Goal: Task Accomplishment & Management: Complete application form

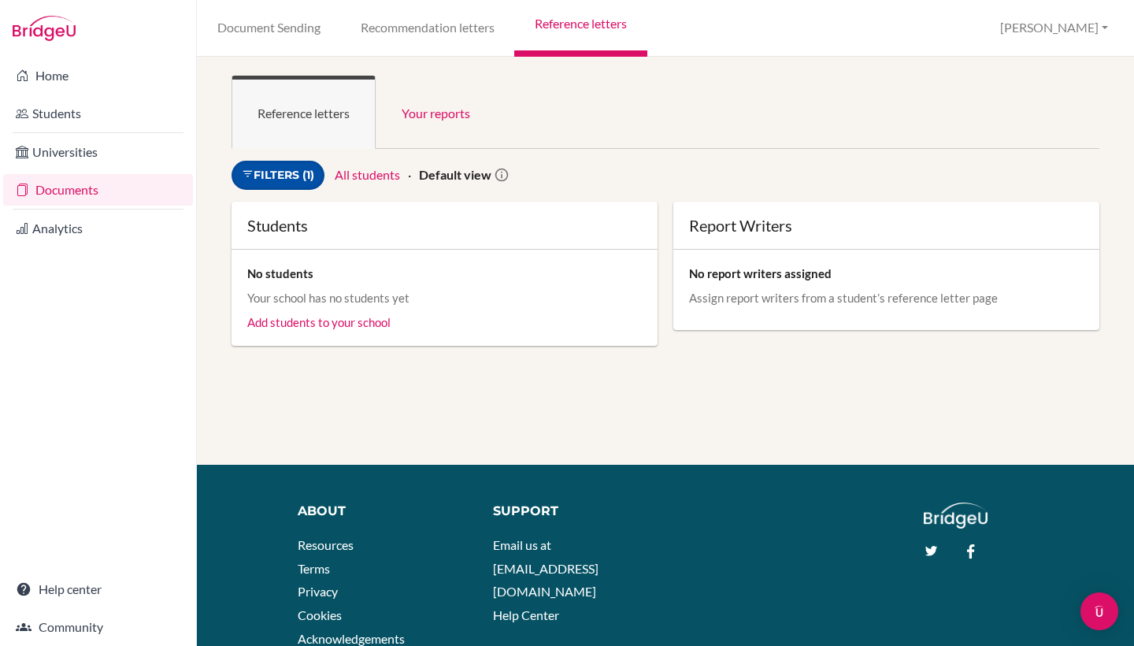
click at [316, 172] on link "Filters (1)" at bounding box center [277, 175] width 93 height 29
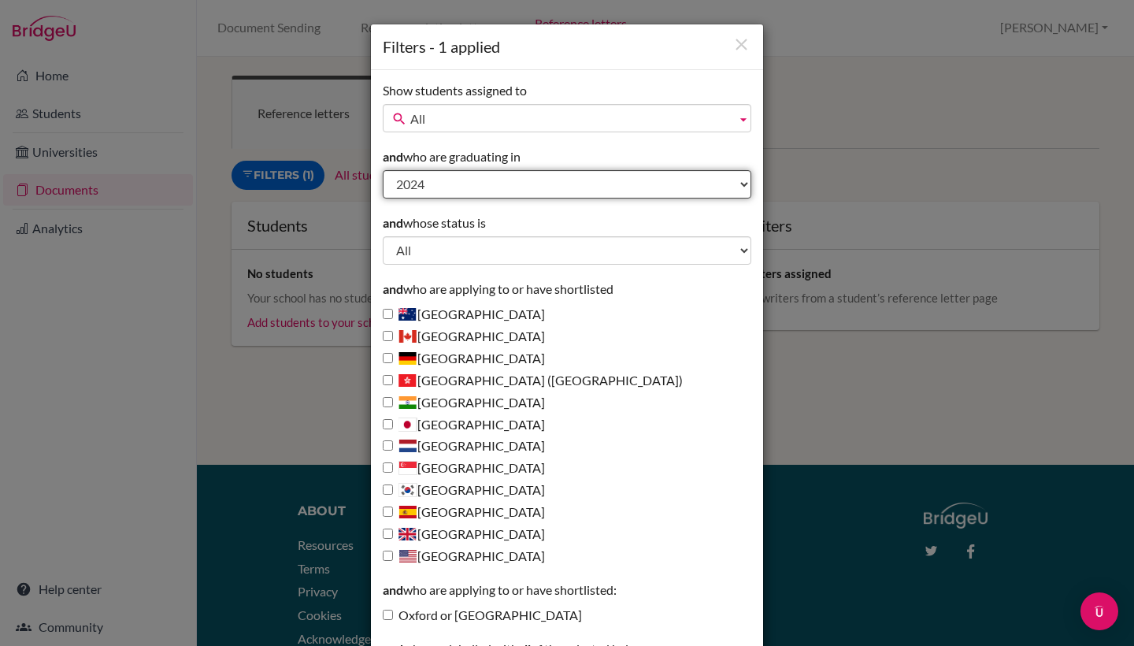
select select "2026"
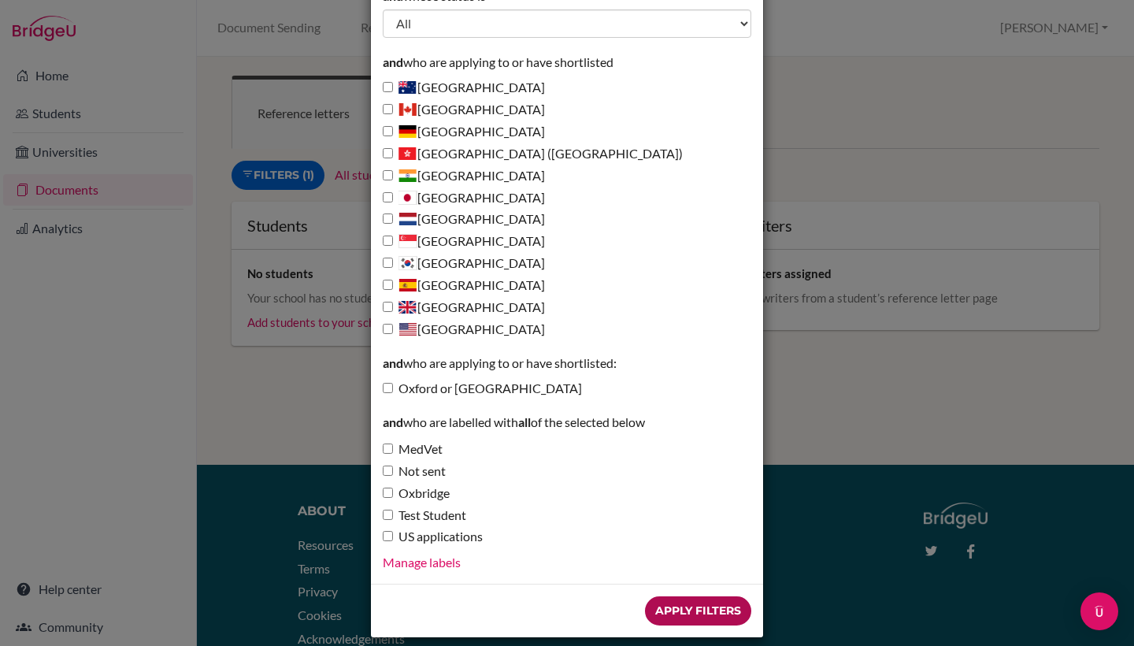
scroll to position [226, 0]
click at [688, 597] on input "Apply Filters" at bounding box center [698, 611] width 106 height 29
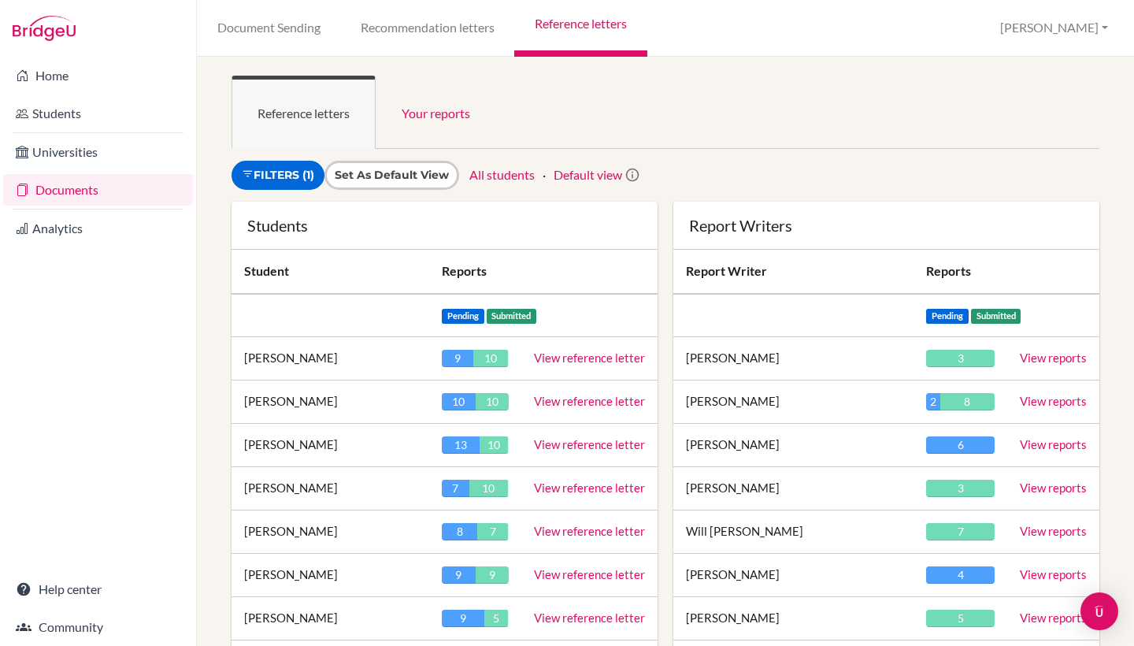
click at [572, 175] on link "Default view" at bounding box center [588, 174] width 69 height 15
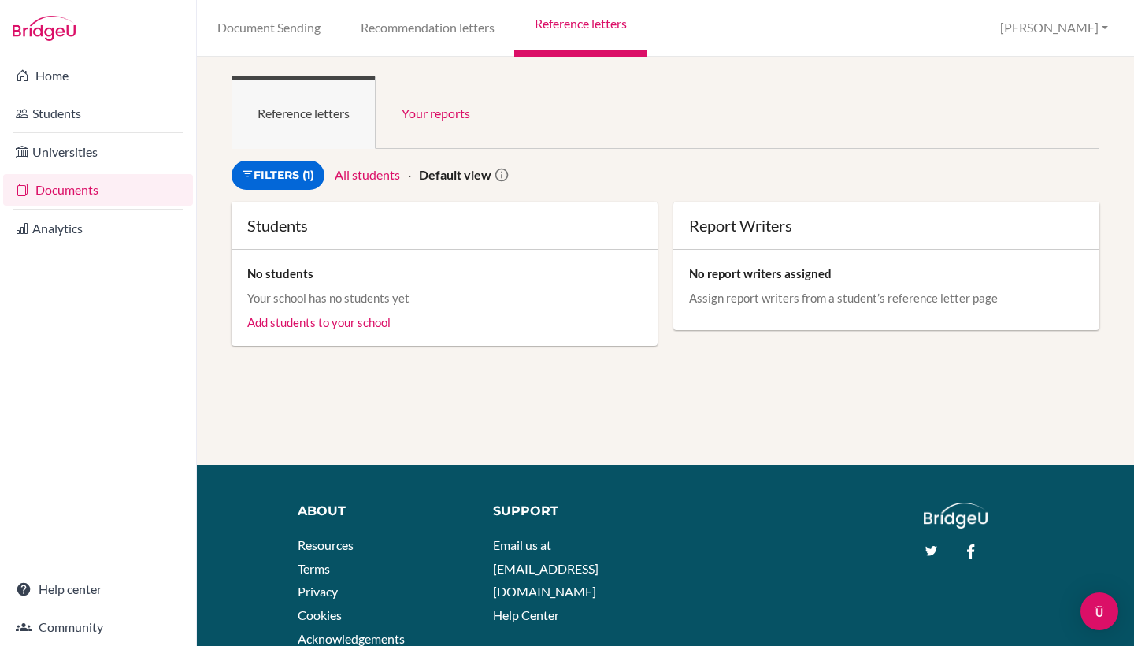
click at [468, 178] on strong "Default view" at bounding box center [455, 174] width 72 height 15
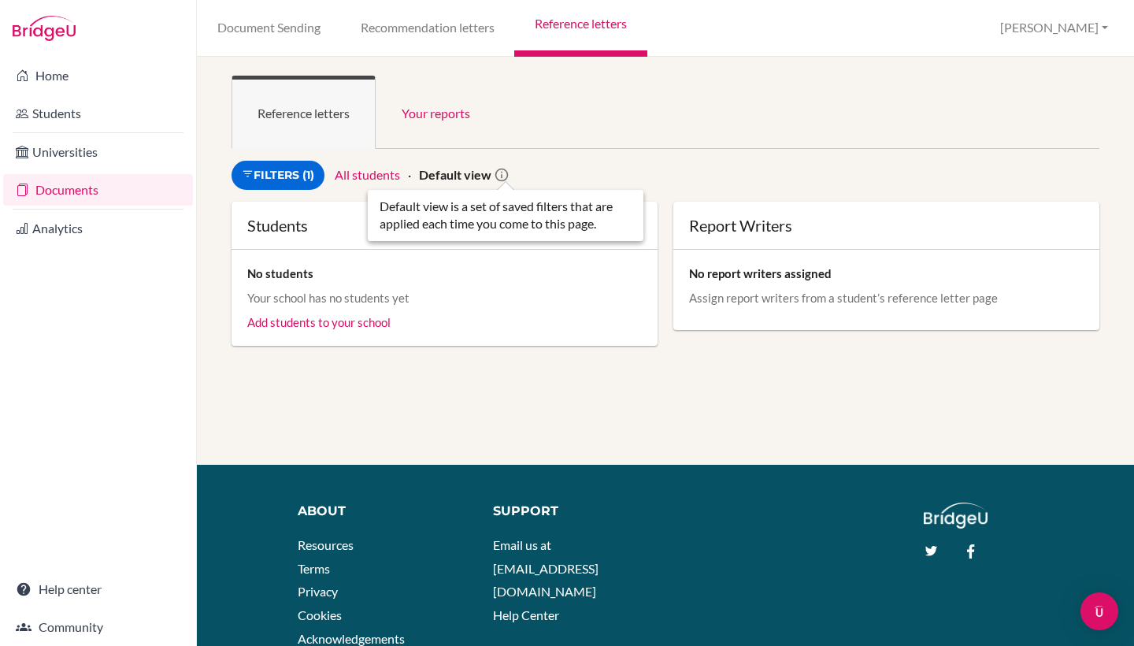
click at [509, 169] on icon at bounding box center [502, 175] width 16 height 16
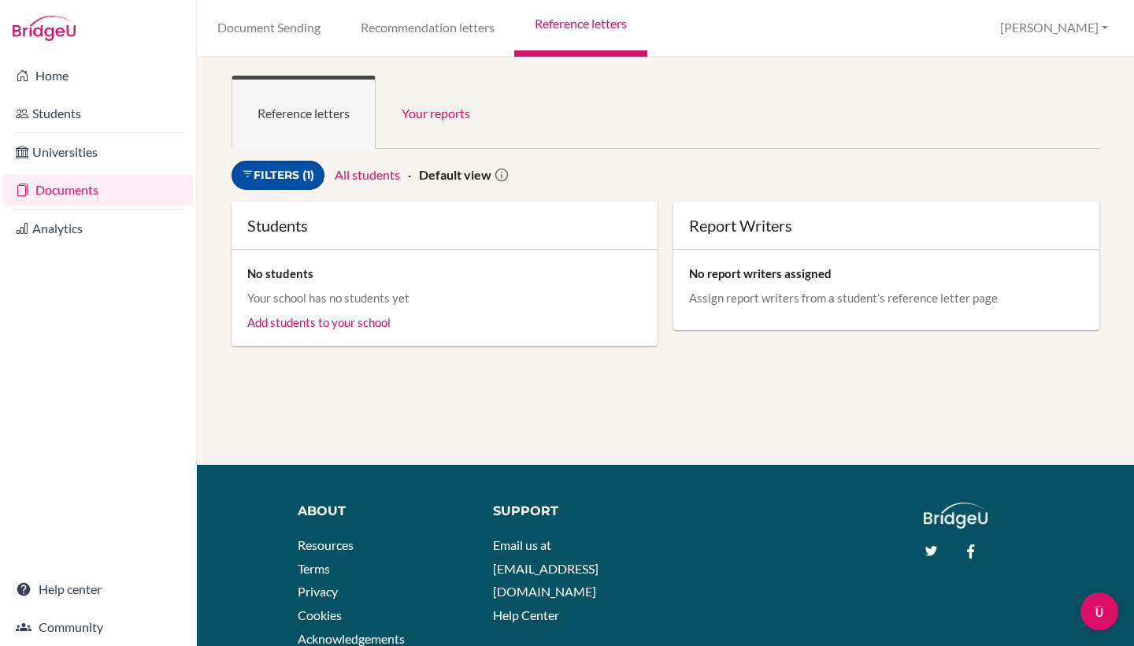
click at [305, 169] on link "Filters (1)" at bounding box center [277, 175] width 93 height 29
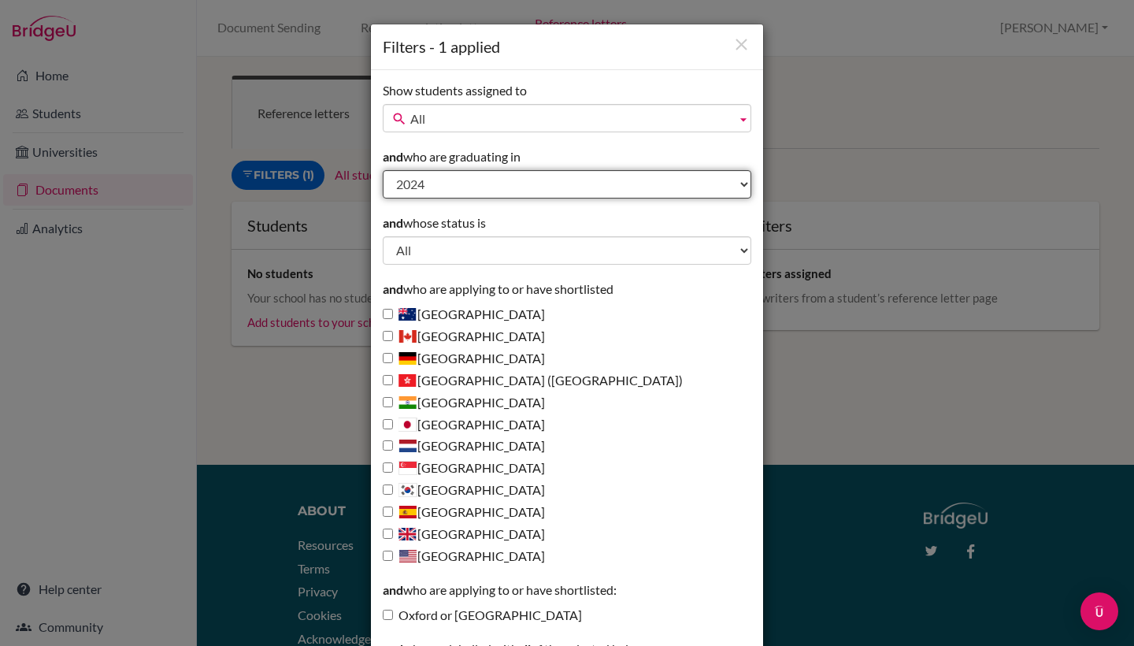
select select "2026"
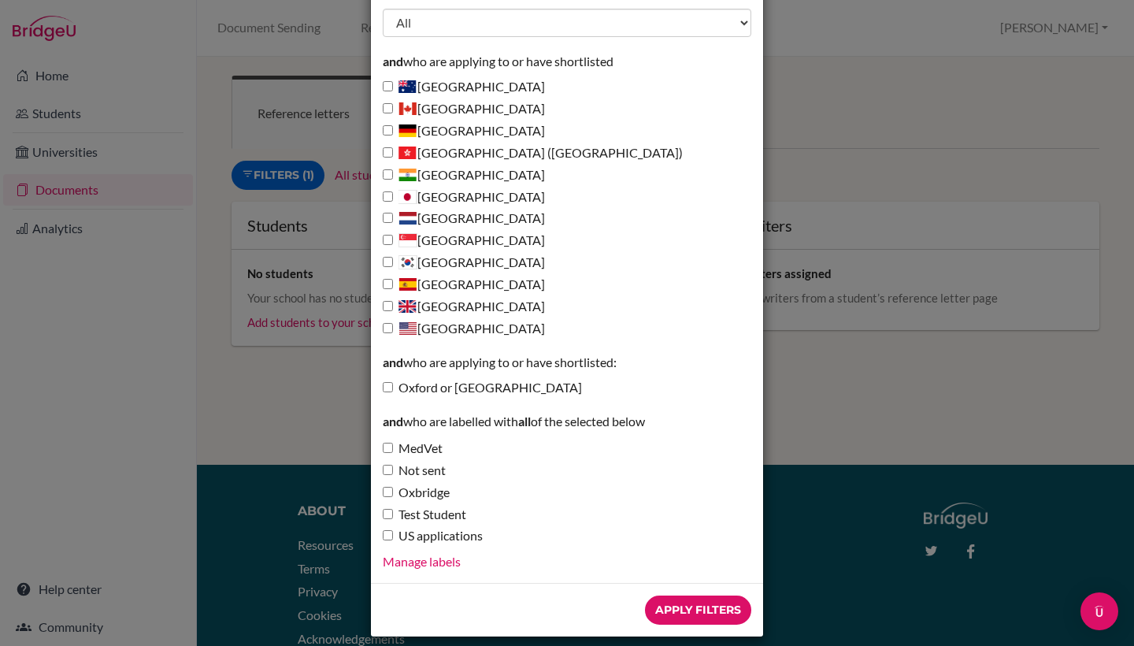
scroll to position [226, 0]
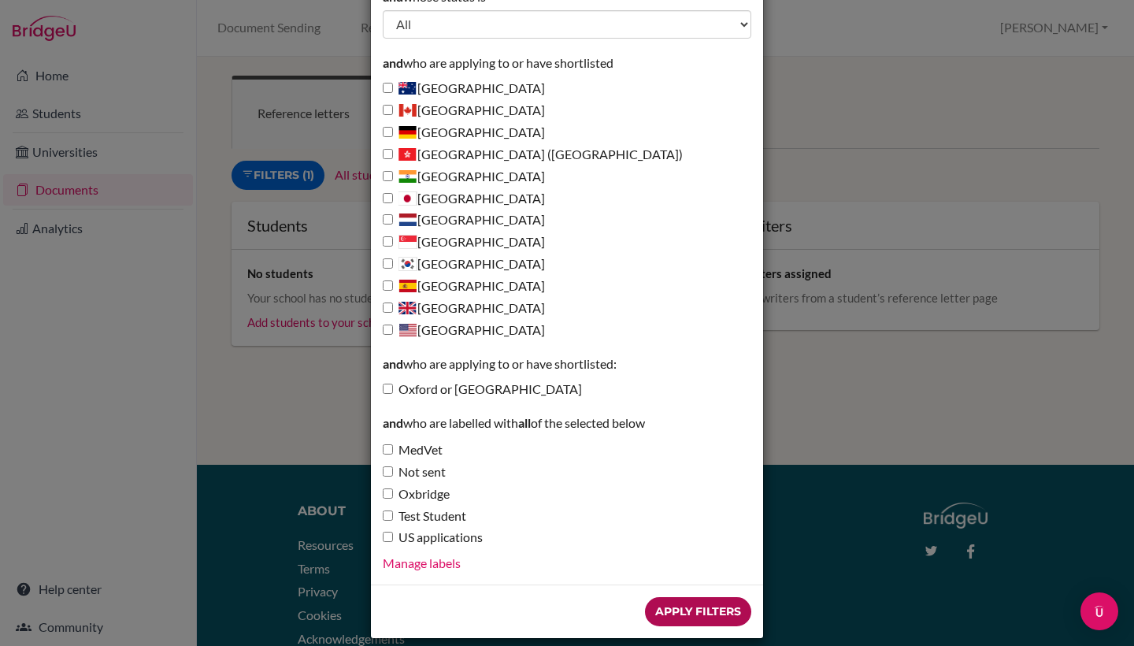
click at [658, 597] on input "Apply Filters" at bounding box center [698, 611] width 106 height 29
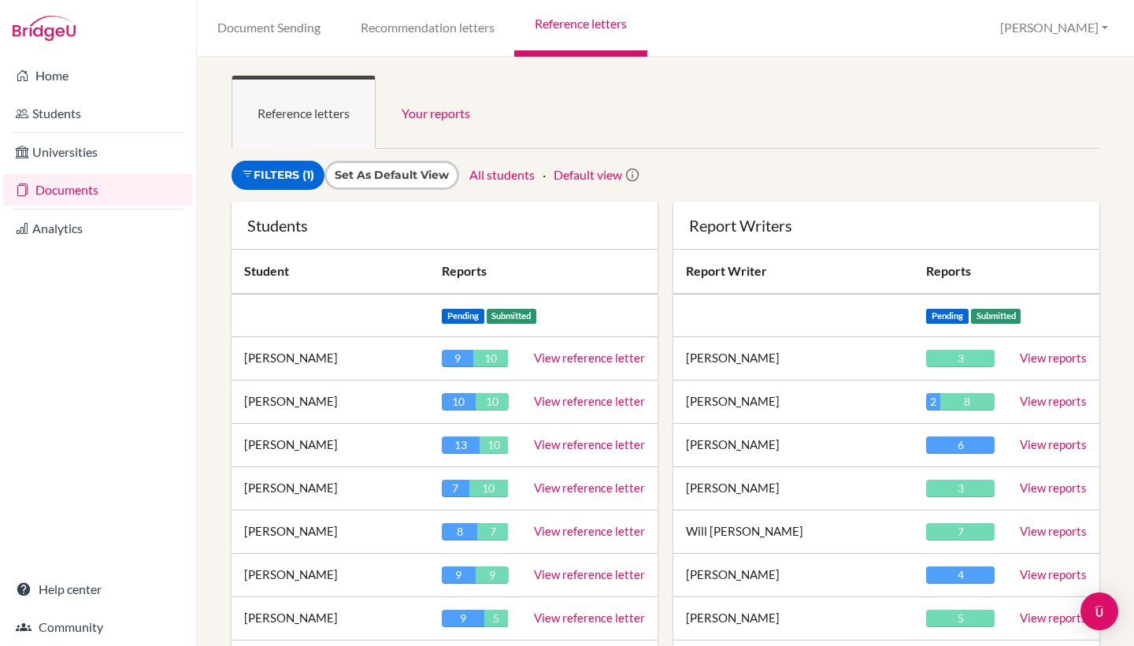
click at [578, 174] on link "Default view" at bounding box center [588, 174] width 69 height 15
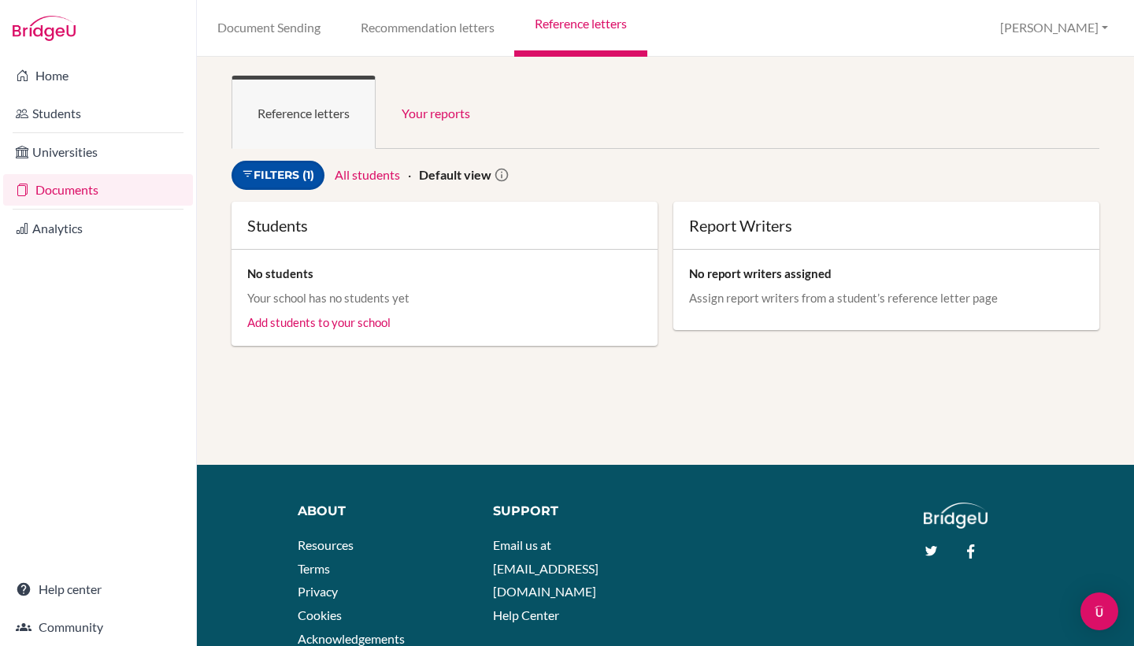
click at [270, 172] on link "Filters (1)" at bounding box center [277, 175] width 93 height 29
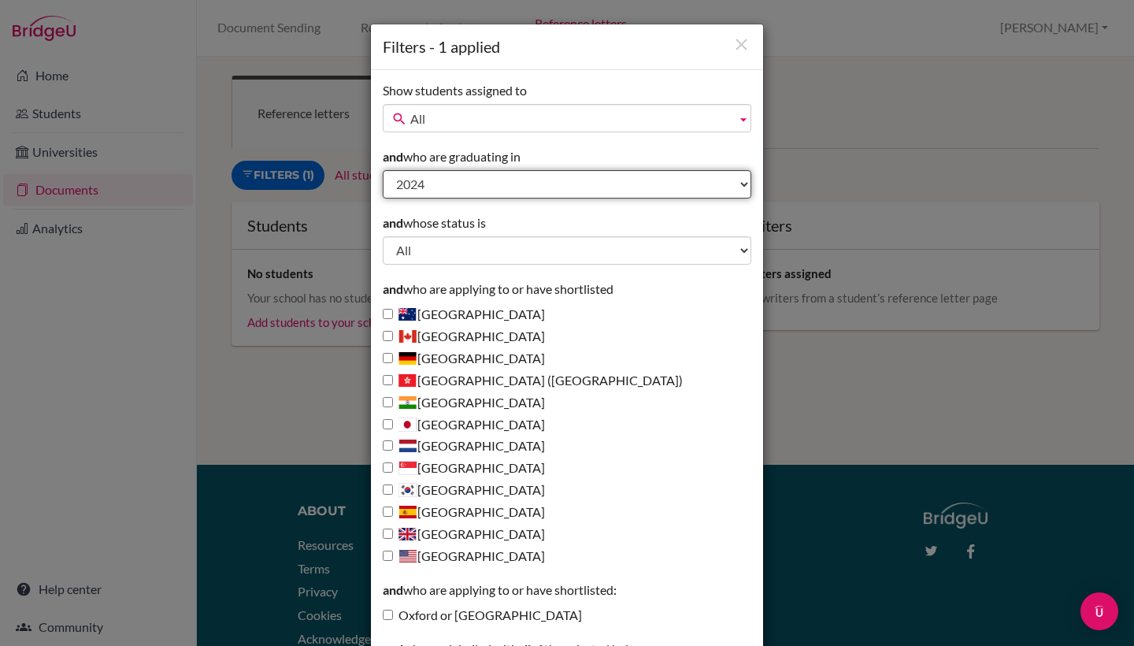
select select "2026"
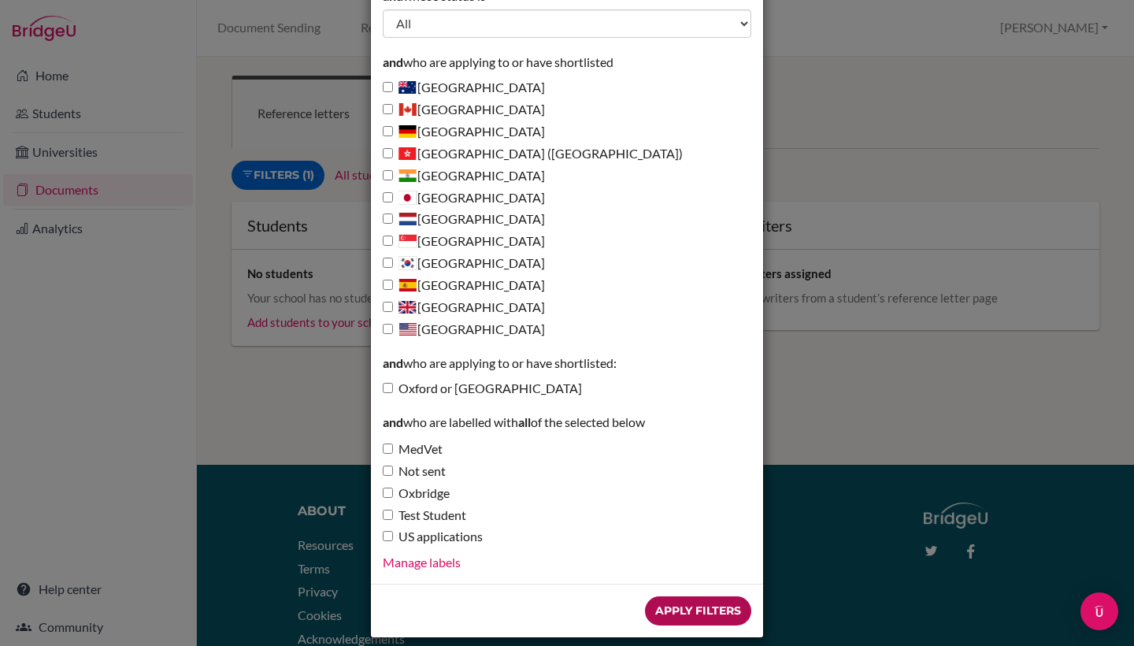
scroll to position [226, 0]
click at [658, 597] on input "Apply Filters" at bounding box center [698, 611] width 106 height 29
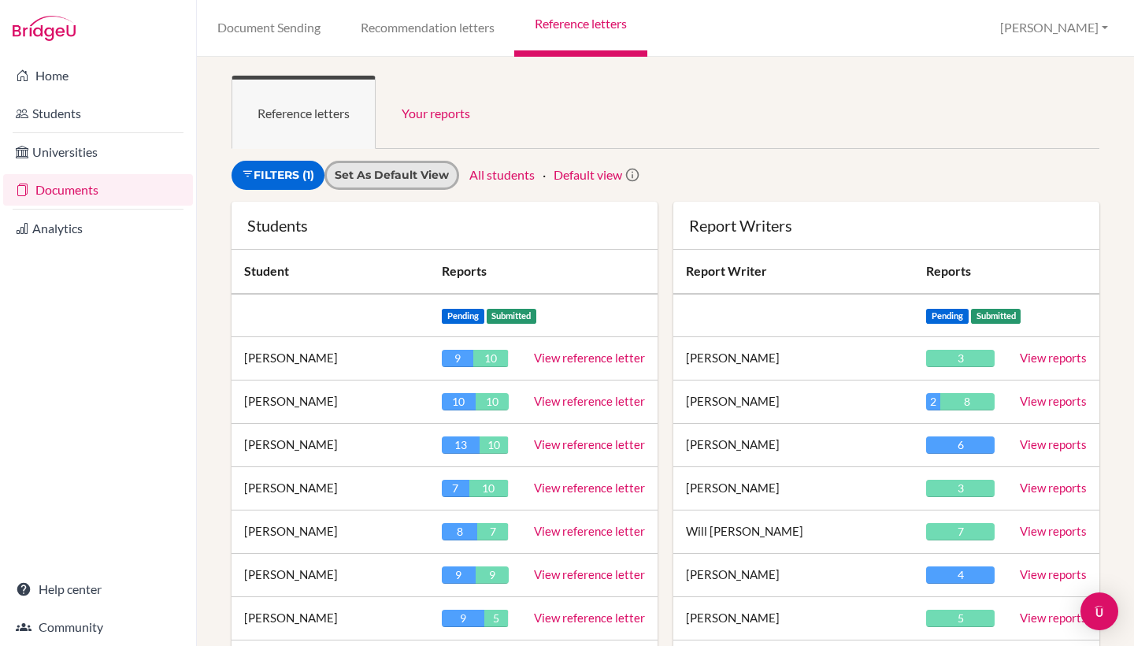
click at [387, 168] on input "Set as default view" at bounding box center [392, 175] width 114 height 17
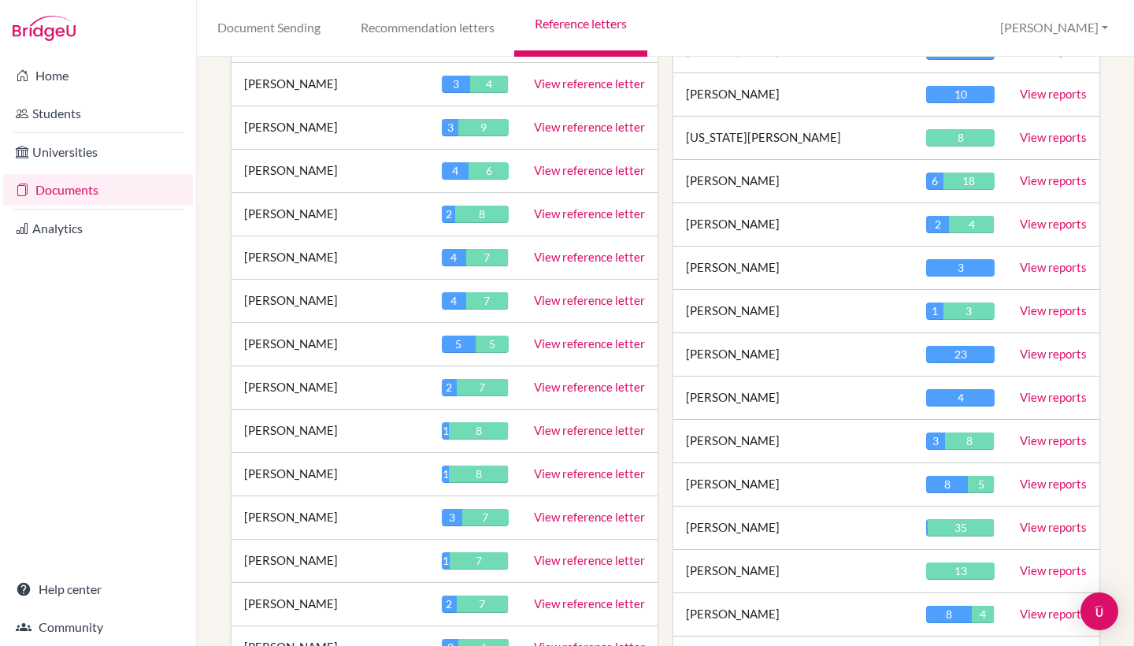
scroll to position [2228, 0]
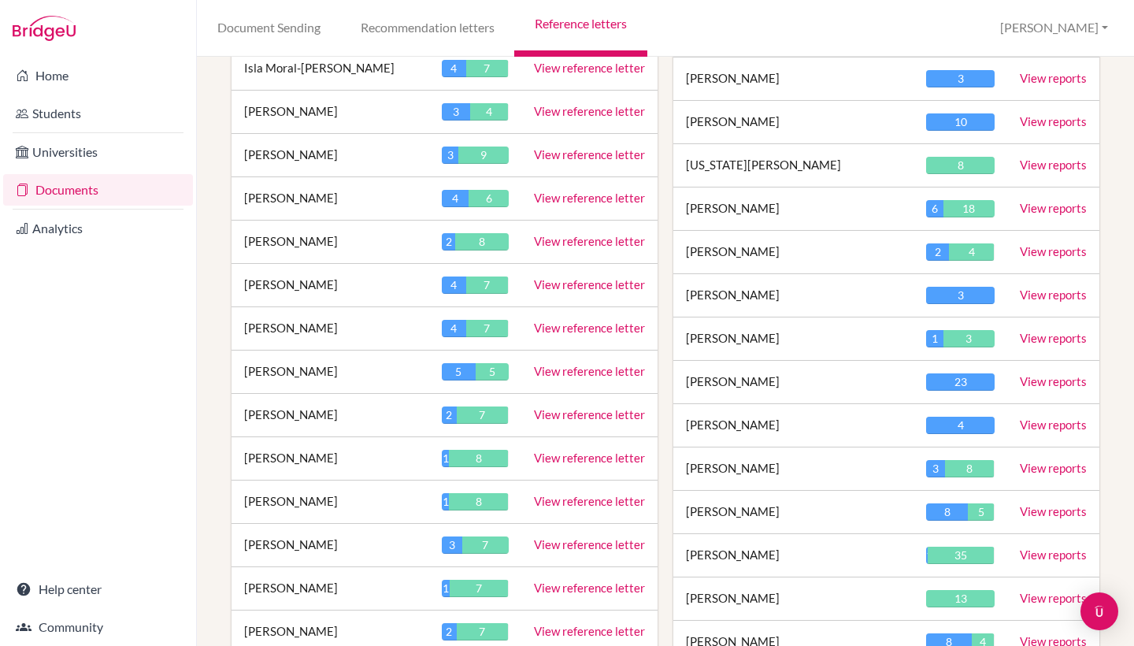
click at [604, 320] on link "View reference letter" at bounding box center [589, 327] width 111 height 14
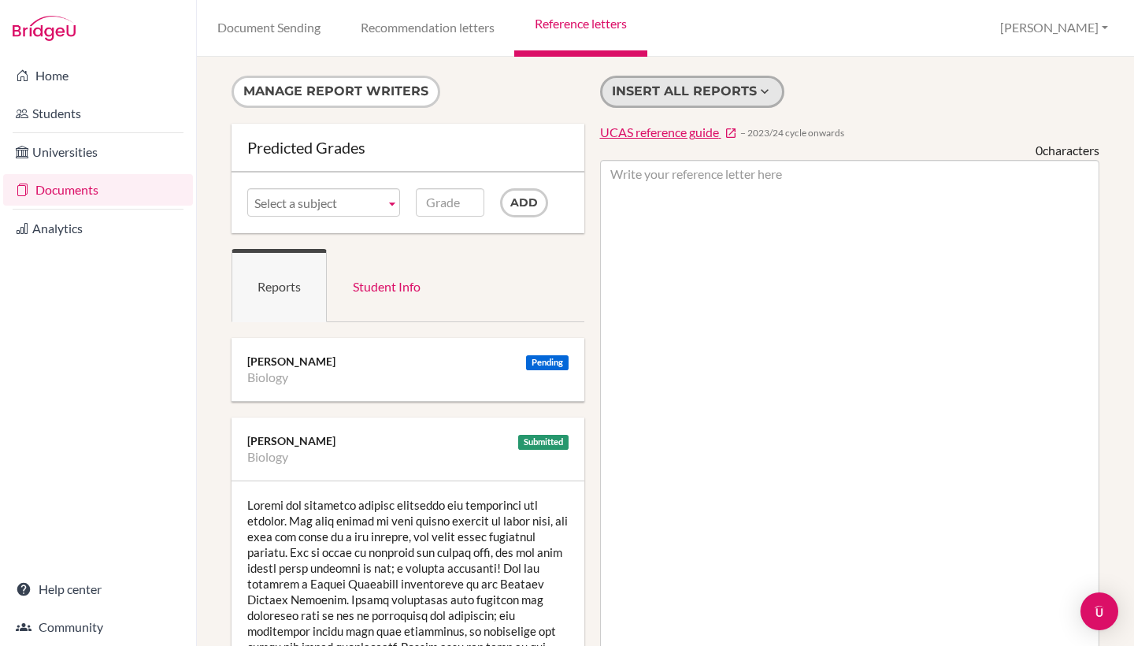
click at [672, 90] on button "Insert all reports" at bounding box center [692, 92] width 184 height 32
type textarea "Aneesa has excellent general knowledge and enthusiasm for biology. She will arr…"
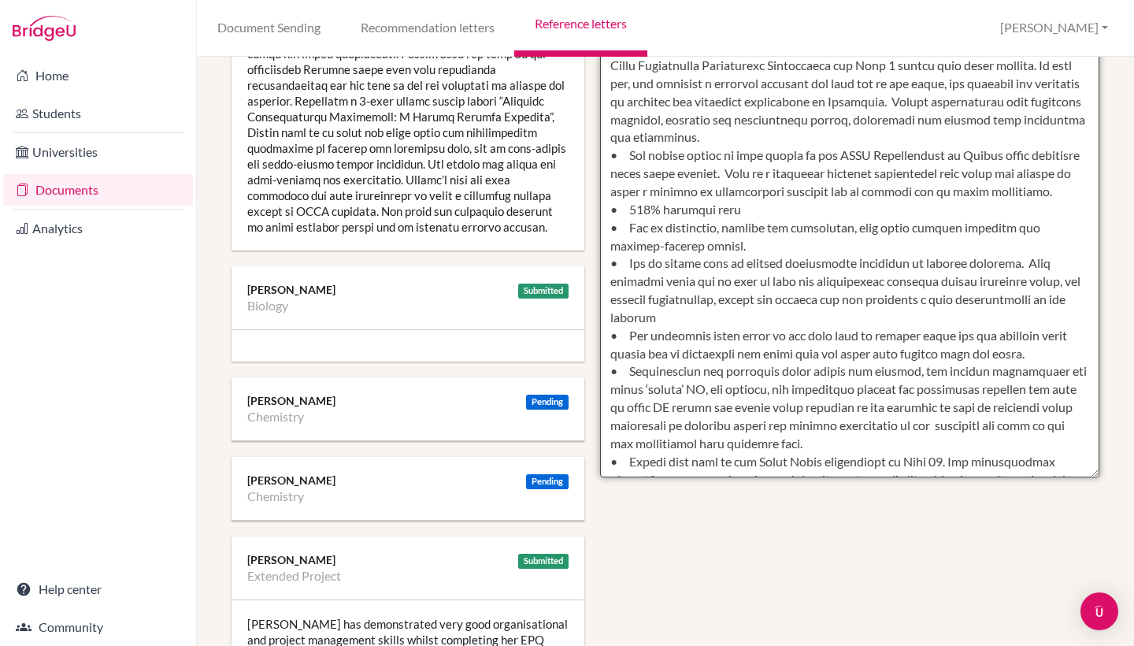
scroll to position [599, 0]
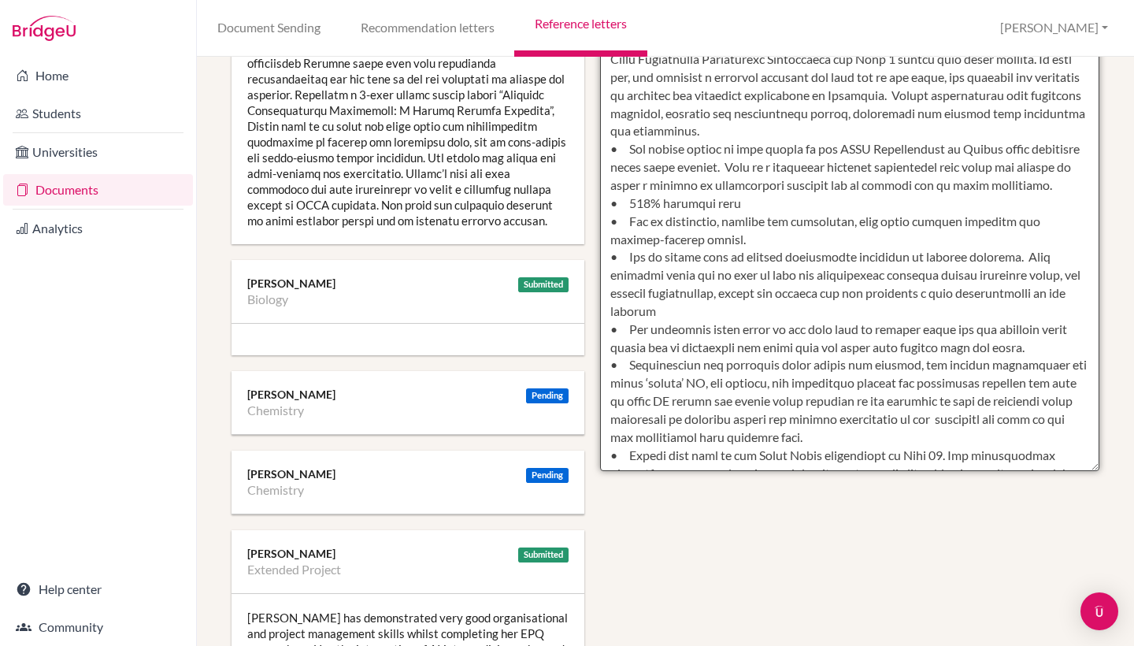
drag, startPoint x: 611, startPoint y: 167, endPoint x: 836, endPoint y: 465, distance: 373.9
click at [836, 465] on textarea at bounding box center [850, 16] width 500 height 910
